Goal: Check status

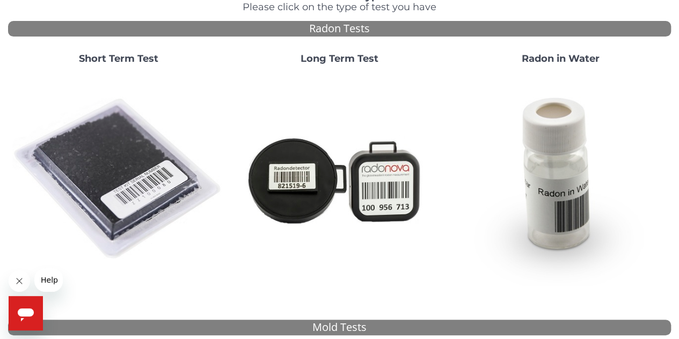
scroll to position [54, 0]
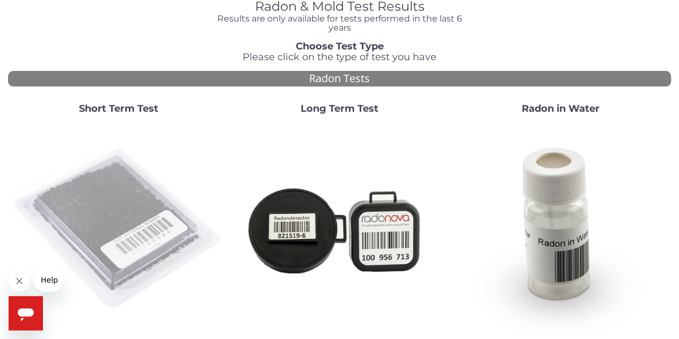
click at [146, 201] on img at bounding box center [118, 229] width 212 height 212
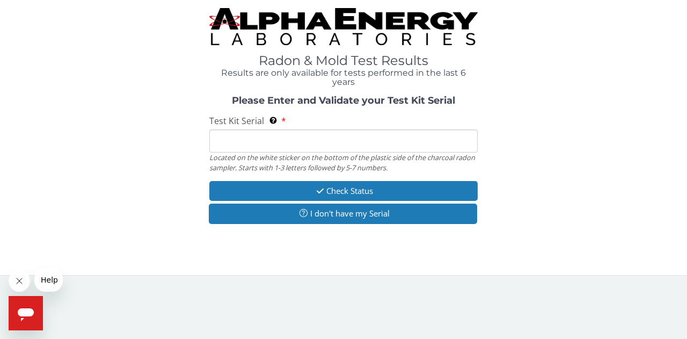
click at [251, 136] on input "Test Kit Serial Located on the white sticker on the bottom of the plastic side …" at bounding box center [343, 140] width 268 height 23
paste input "AA582700"
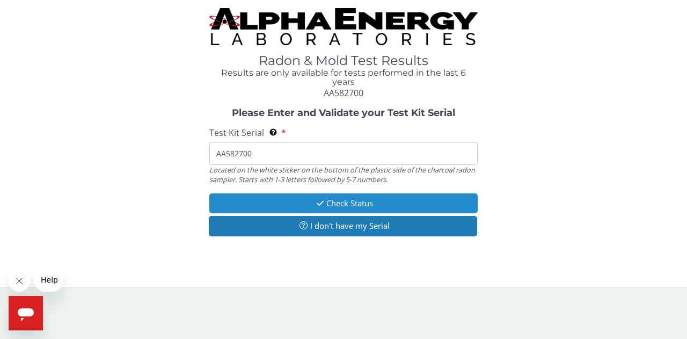
type input "AA582700"
click at [307, 203] on button "Check Status" at bounding box center [343, 203] width 268 height 20
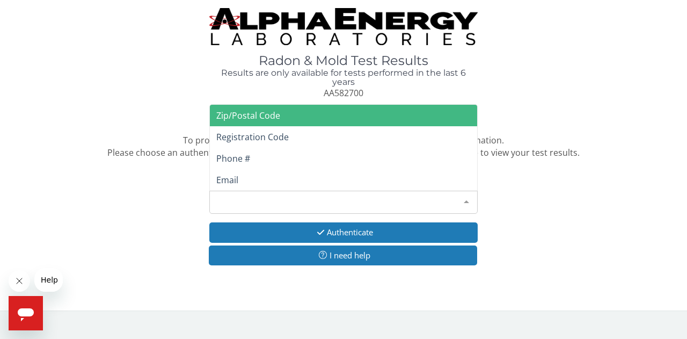
click at [307, 203] on div "Please make a selection" at bounding box center [343, 201] width 268 height 23
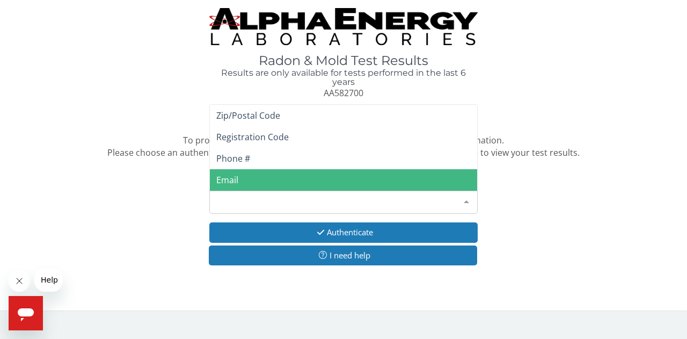
click at [272, 183] on span "Email" at bounding box center [343, 179] width 267 height 21
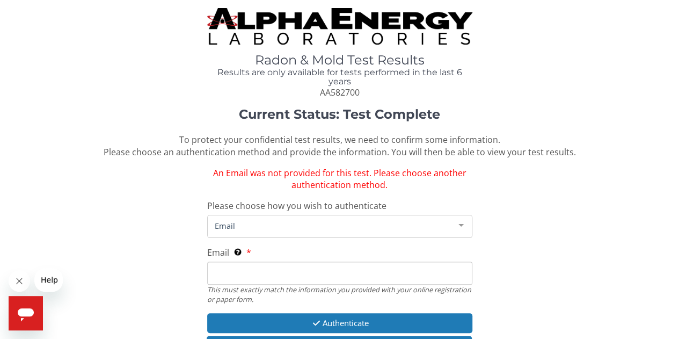
click at [264, 276] on input "Email This must exactly match the information you provided with your online reg…" at bounding box center [339, 272] width 265 height 23
type input "[PERSON_NAME][EMAIL_ADDRESS][PERSON_NAME][DOMAIN_NAME]"
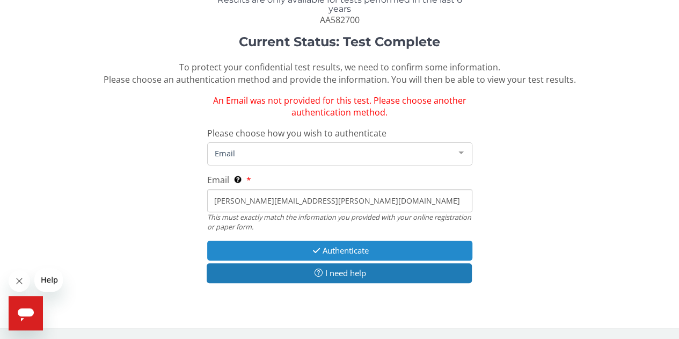
click at [262, 254] on button "Authenticate" at bounding box center [339, 250] width 265 height 20
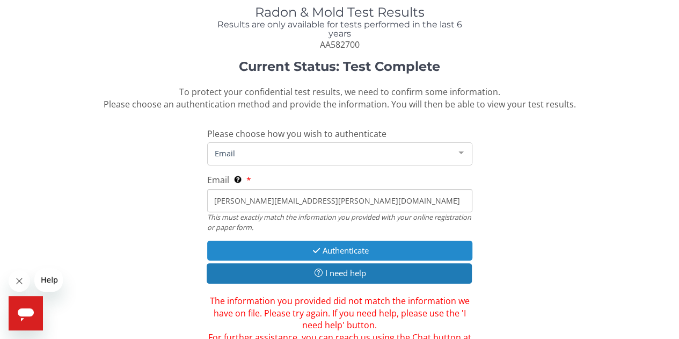
scroll to position [72, 0]
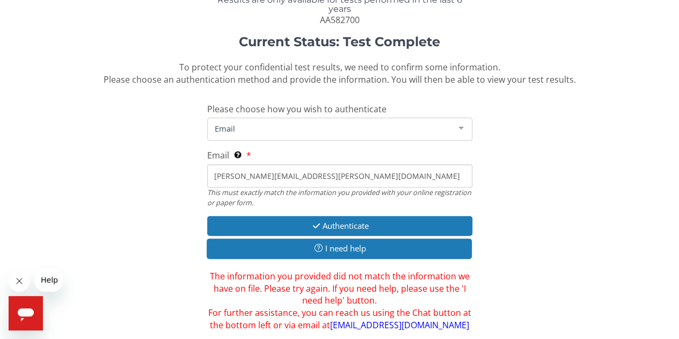
click at [268, 137] on div "Email" at bounding box center [339, 128] width 265 height 23
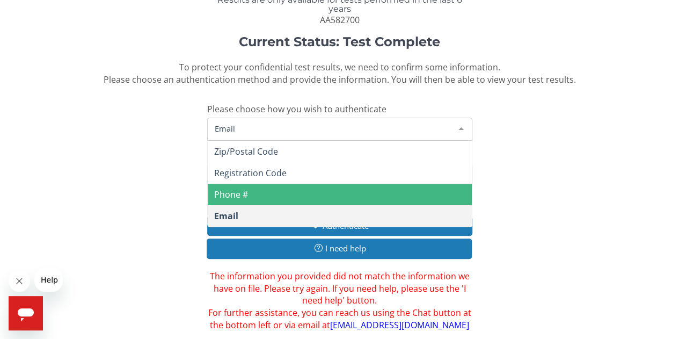
click at [284, 189] on span "Phone #" at bounding box center [340, 193] width 264 height 21
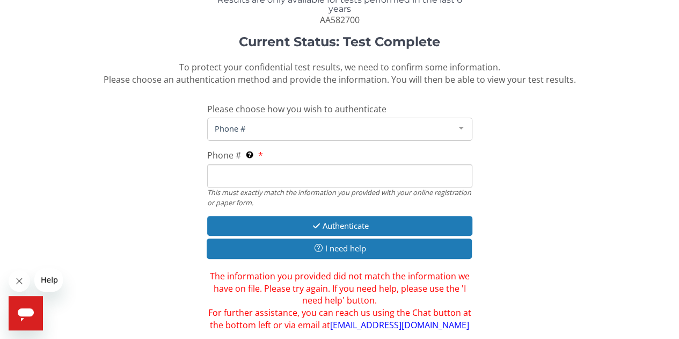
click at [242, 129] on span "Phone #" at bounding box center [331, 128] width 238 height 12
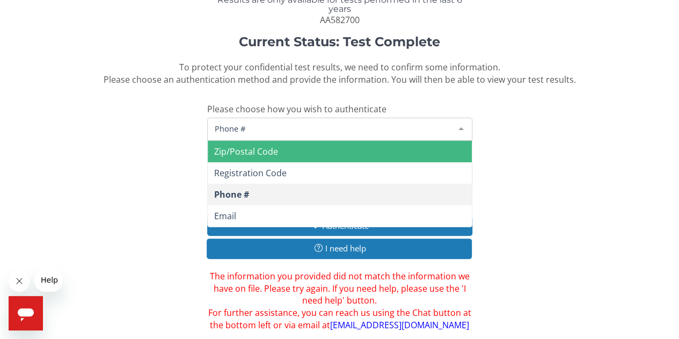
click at [257, 157] on span "Zip/Postal Code" at bounding box center [246, 151] width 64 height 12
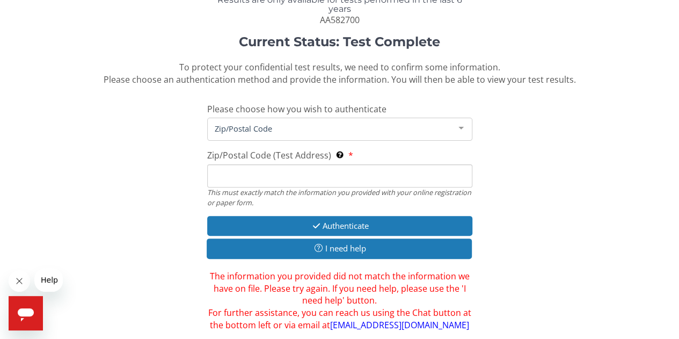
click at [259, 173] on input "Zip/Postal Code (Test Address) This must exactly match the information you prov…" at bounding box center [339, 175] width 265 height 23
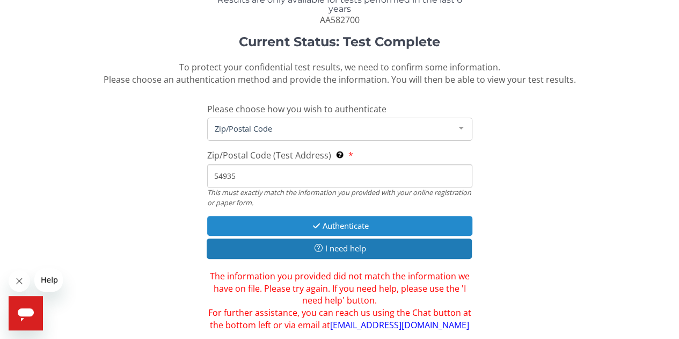
type input "54935"
click at [299, 223] on button "Authenticate" at bounding box center [339, 226] width 265 height 20
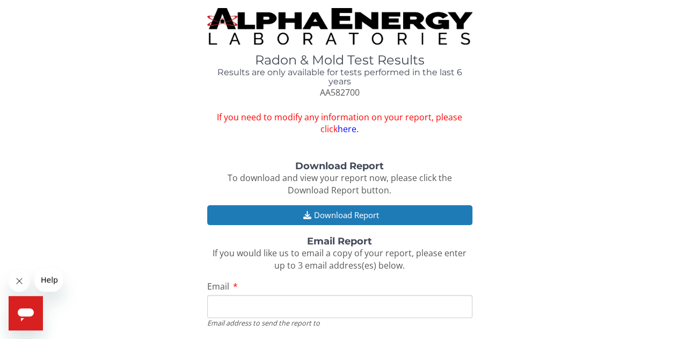
scroll to position [54, 0]
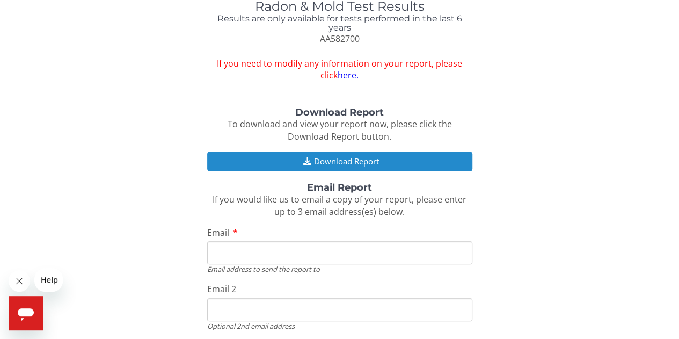
click at [313, 158] on button "Download Report" at bounding box center [339, 161] width 265 height 20
